Goal: Obtain resource: Download file/media

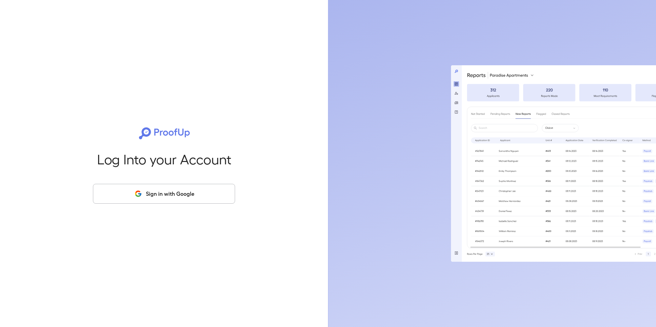
click at [139, 194] on icon "button" at bounding box center [138, 194] width 9 height 8
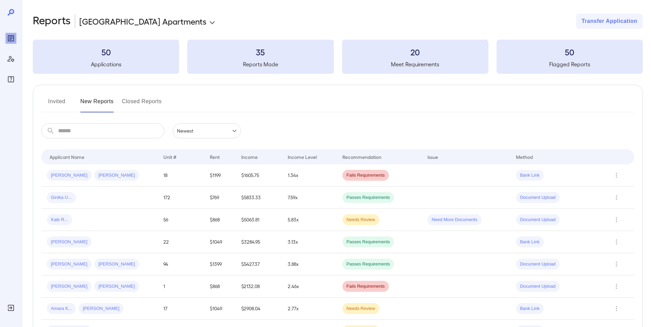
click at [153, 19] on body "**********" at bounding box center [325, 163] width 651 height 327
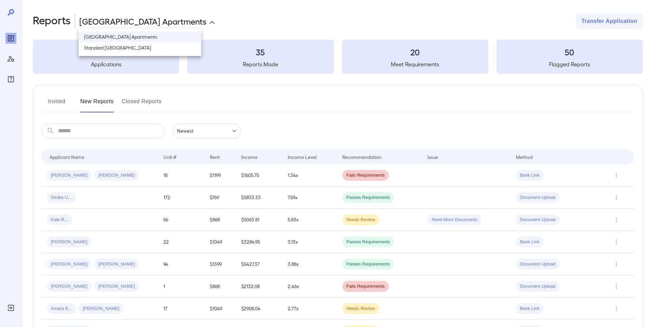
click at [302, 116] on div at bounding box center [328, 163] width 656 height 327
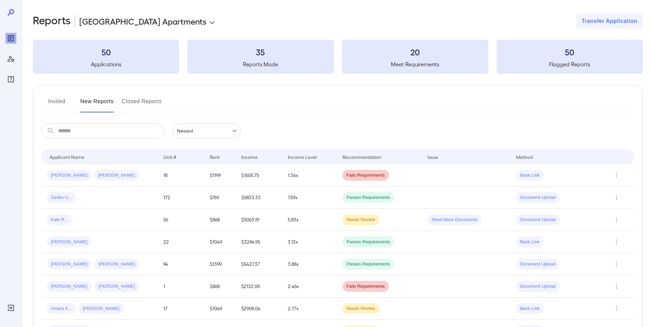
click at [325, 183] on td "1.34x" at bounding box center [309, 175] width 54 height 22
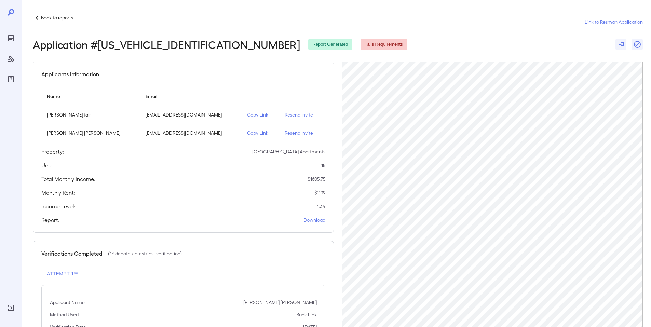
click at [317, 217] on link "Download" at bounding box center [314, 220] width 22 height 7
click at [247, 133] on p "Copy Link" at bounding box center [260, 132] width 27 height 7
click at [77, 19] on div "Back to reports Link to Resman Application" at bounding box center [338, 22] width 610 height 16
click at [60, 18] on p "Back to reports" at bounding box center [57, 17] width 32 height 7
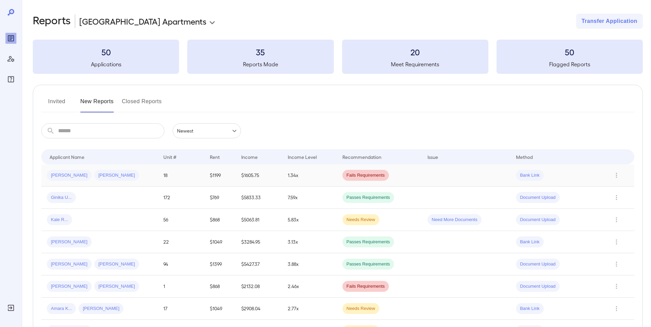
click at [311, 173] on td "1.34x" at bounding box center [309, 175] width 54 height 22
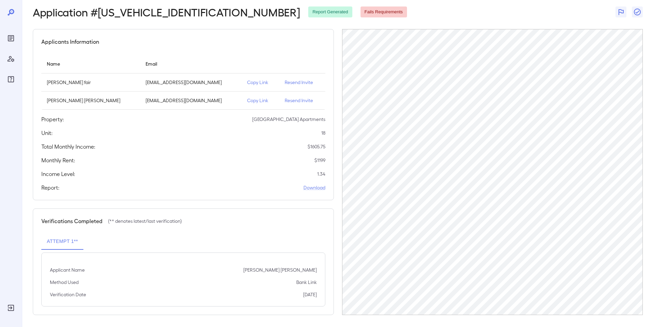
scroll to position [34, 0]
